Goal: Complete application form

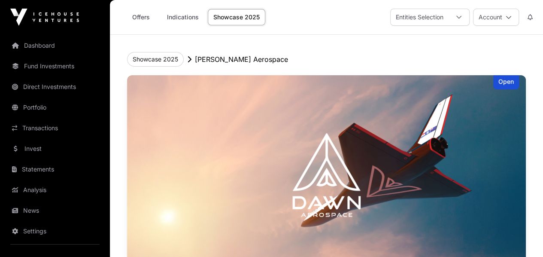
scroll to position [86, 0]
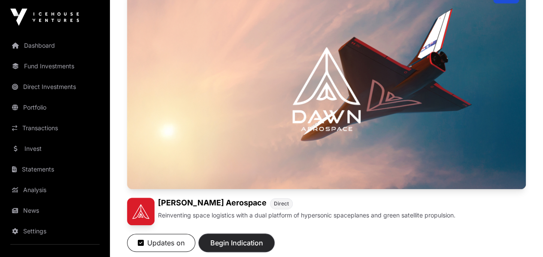
click at [264, 237] on span "Begin Indication" at bounding box center [237, 242] width 54 height 10
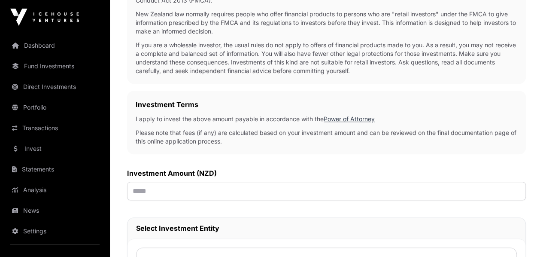
scroll to position [258, 0]
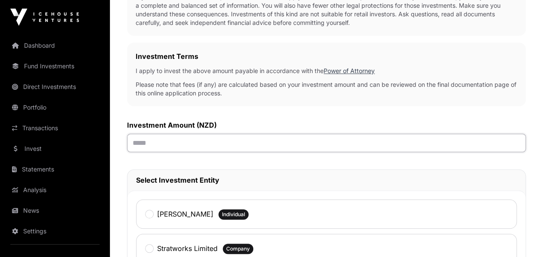
click at [261, 134] on input "text" at bounding box center [326, 143] width 399 height 18
type input "*******"
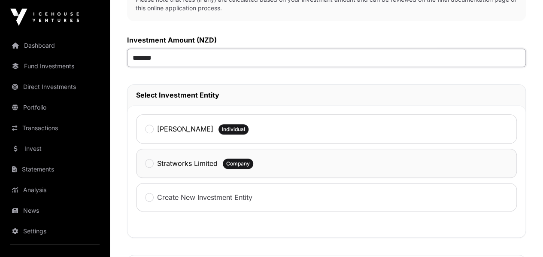
scroll to position [344, 0]
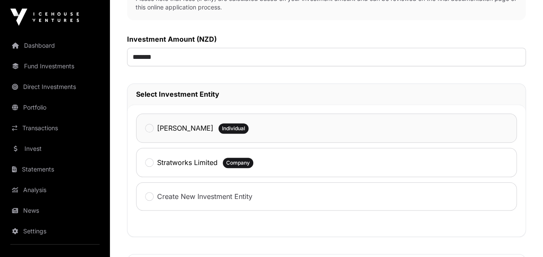
click at [213, 123] on label "[PERSON_NAME]" at bounding box center [185, 128] width 56 height 10
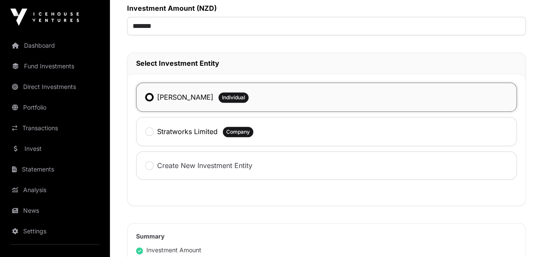
scroll to position [472, 0]
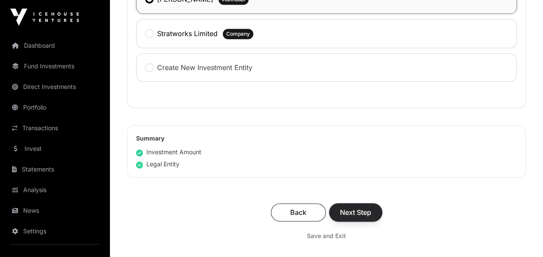
click at [371, 207] on span "Next Step" at bounding box center [355, 212] width 31 height 10
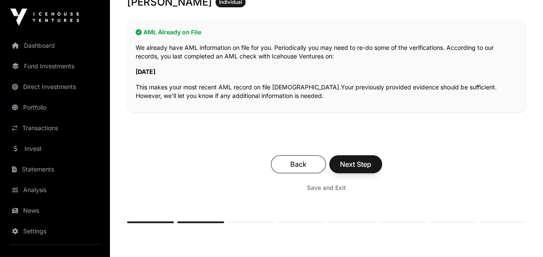
scroll to position [160, 0]
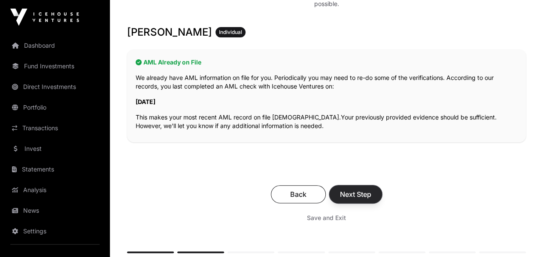
click at [371, 189] on span "Next Step" at bounding box center [355, 194] width 31 height 10
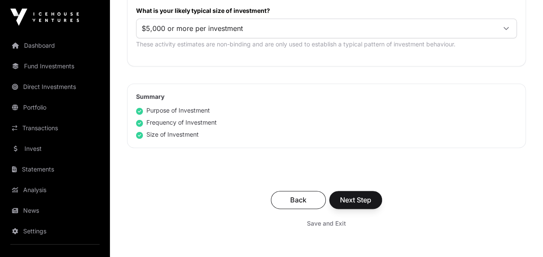
scroll to position [601, 0]
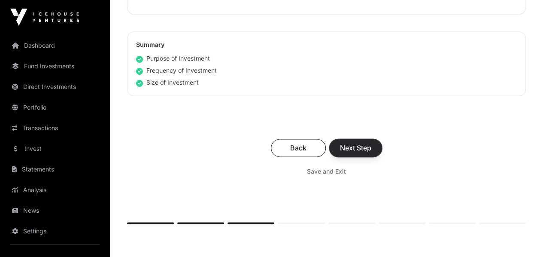
click at [371, 143] on span "Next Step" at bounding box center [355, 148] width 31 height 10
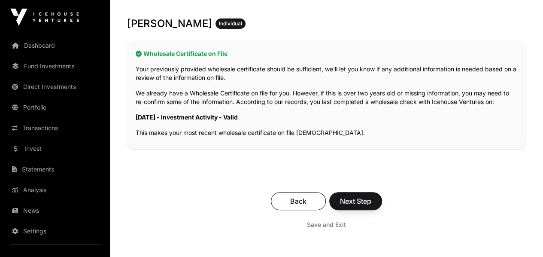
scroll to position [172, 0]
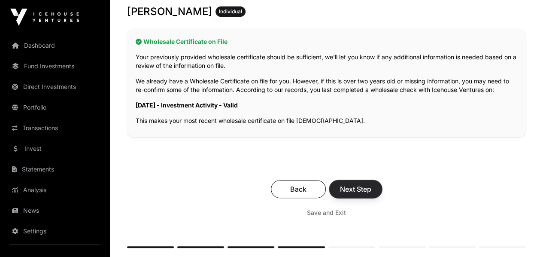
click at [371, 184] on span "Next Step" at bounding box center [355, 189] width 31 height 10
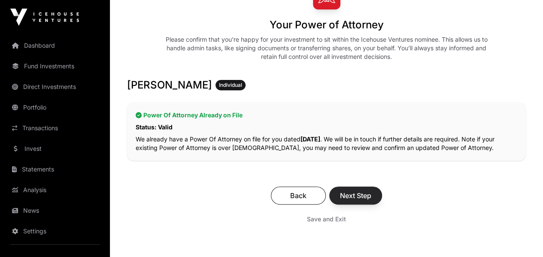
scroll to position [129, 0]
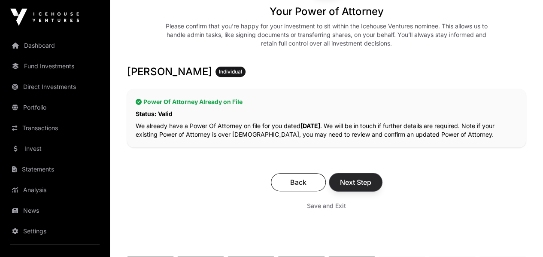
click at [371, 177] on span "Next Step" at bounding box center [355, 182] width 31 height 10
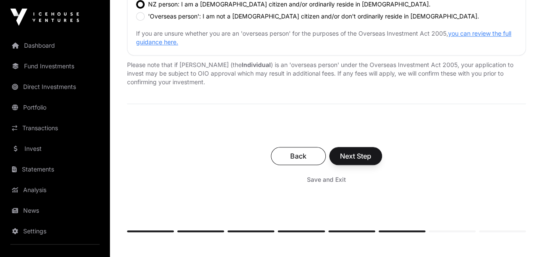
scroll to position [386, 0]
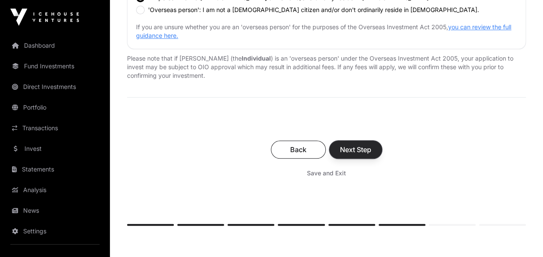
click at [371, 148] on span "Next Step" at bounding box center [355, 149] width 31 height 10
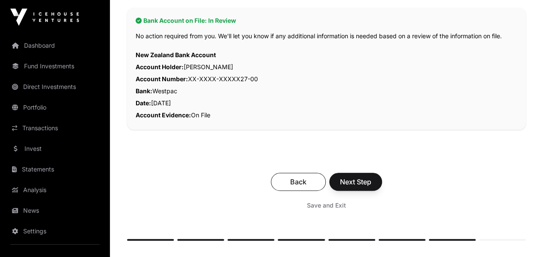
scroll to position [215, 0]
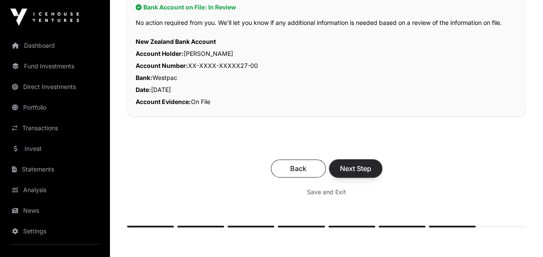
click at [371, 163] on span "Next Step" at bounding box center [355, 168] width 31 height 10
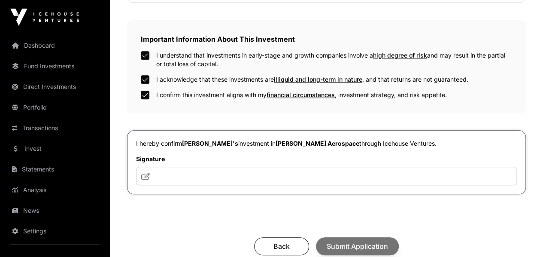
scroll to position [301, 0]
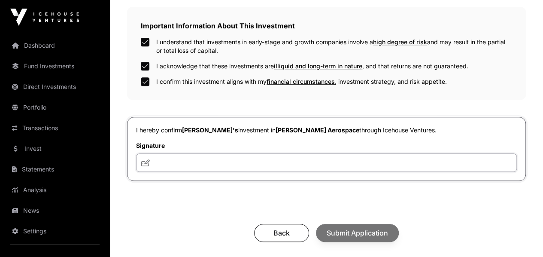
click at [254, 154] on input "text" at bounding box center [326, 162] width 381 height 18
type input "**********"
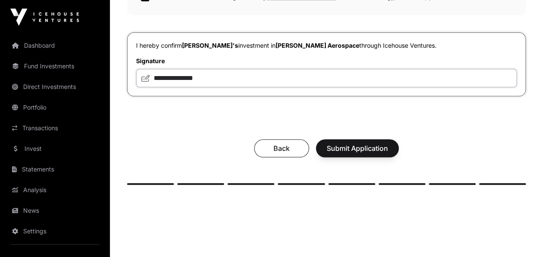
scroll to position [386, 0]
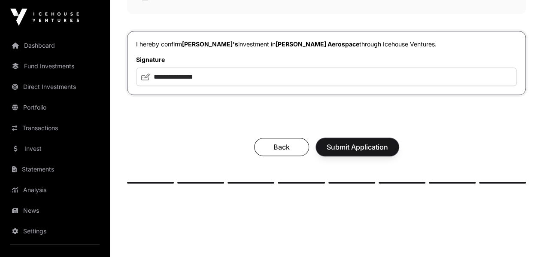
click at [388, 142] on span "Submit Application" at bounding box center [357, 147] width 61 height 10
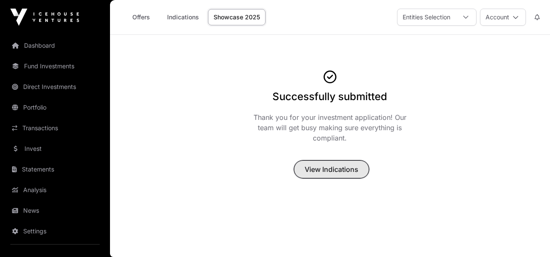
click at [325, 168] on span "View Indications" at bounding box center [331, 169] width 54 height 10
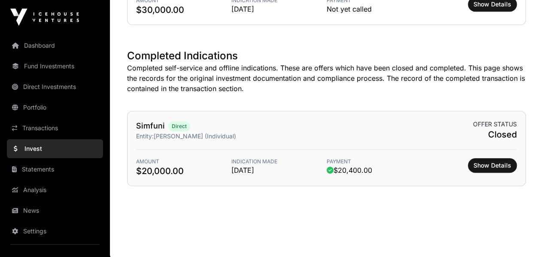
scroll to position [197, 0]
